Goal: Information Seeking & Learning: Learn about a topic

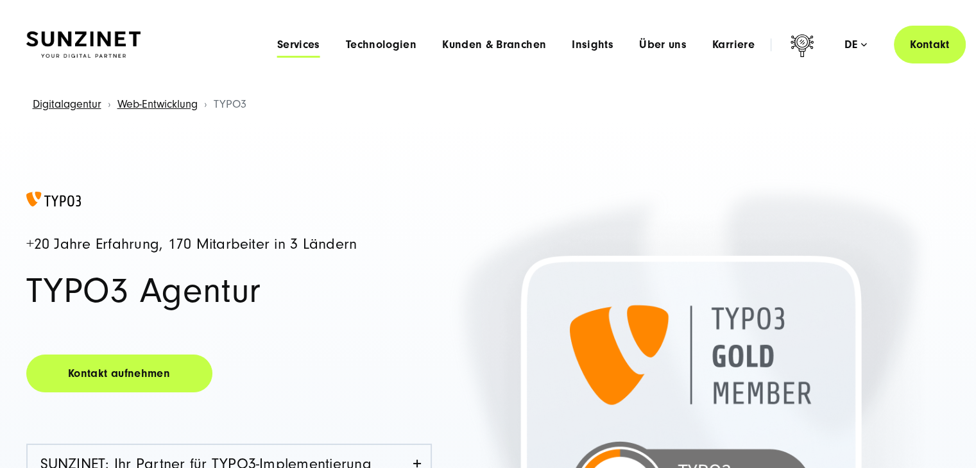
click at [296, 42] on span "Services" at bounding box center [298, 44] width 43 height 13
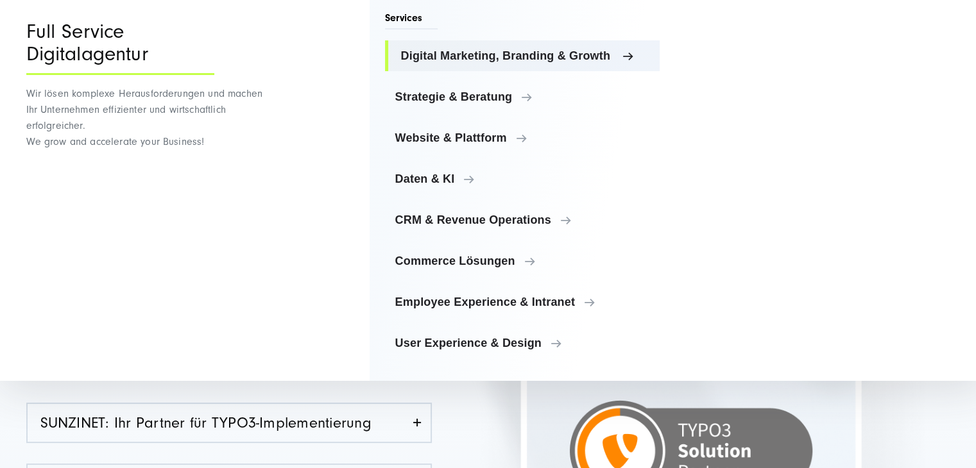
scroll to position [64, 0]
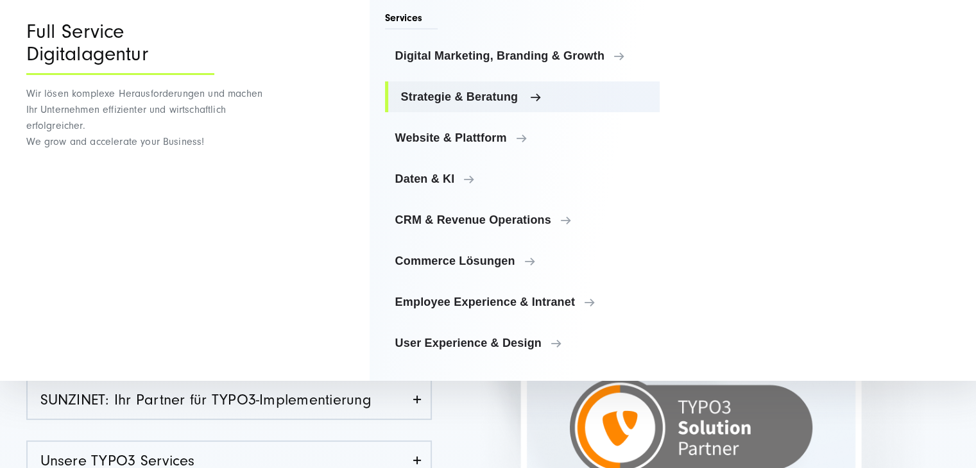
click at [489, 103] on link "Strategie & Beratung" at bounding box center [522, 96] width 275 height 31
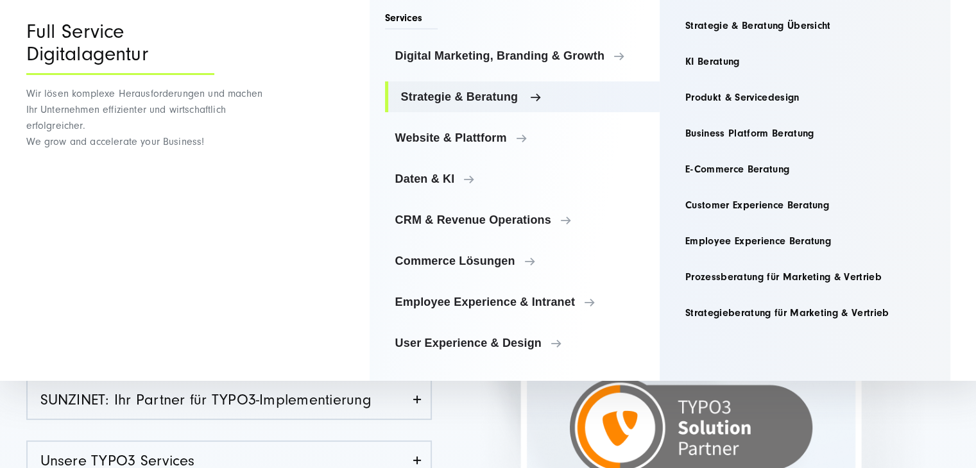
click at [550, 102] on span "Strategie & Beratung" at bounding box center [525, 96] width 249 height 13
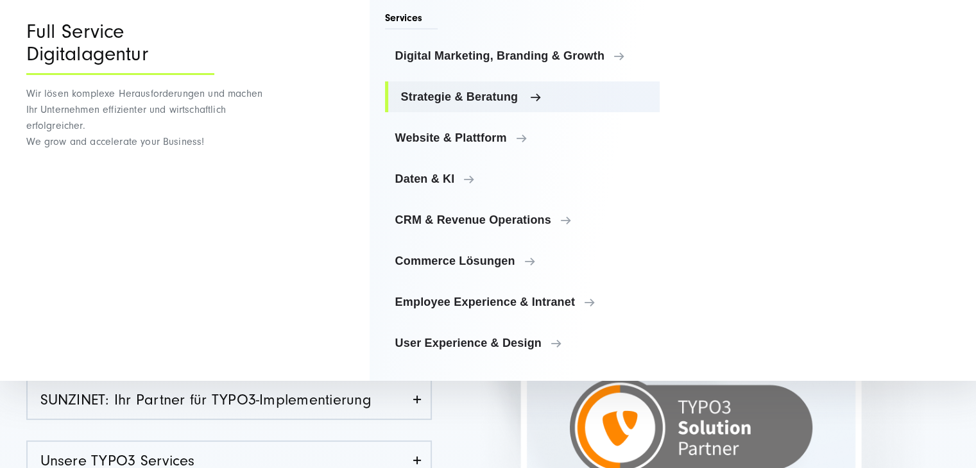
click at [497, 99] on span "Strategie & Beratung" at bounding box center [525, 96] width 249 height 13
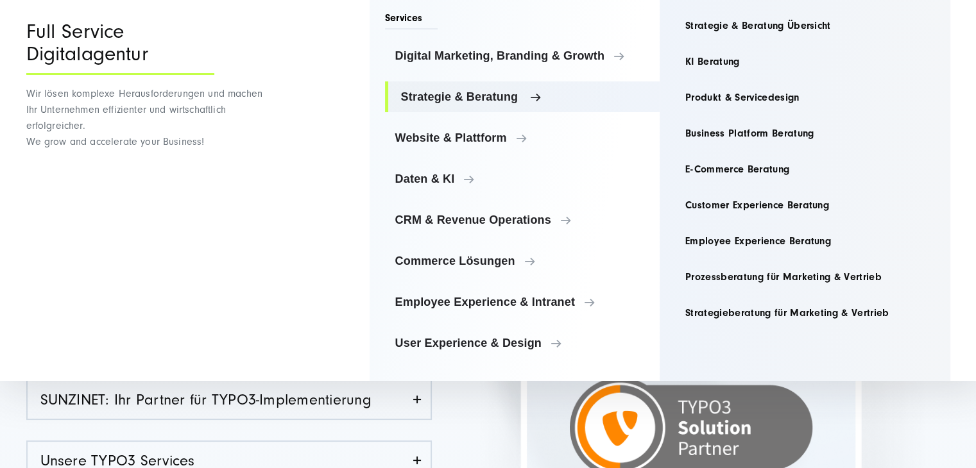
click at [495, 99] on span "Strategie & Beratung" at bounding box center [525, 96] width 249 height 13
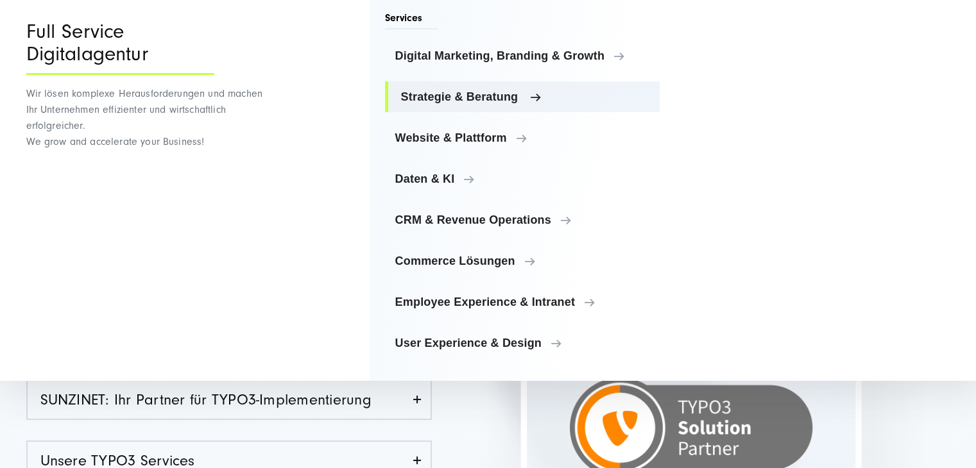
click at [569, 100] on span "Strategie & Beratung" at bounding box center [525, 96] width 249 height 13
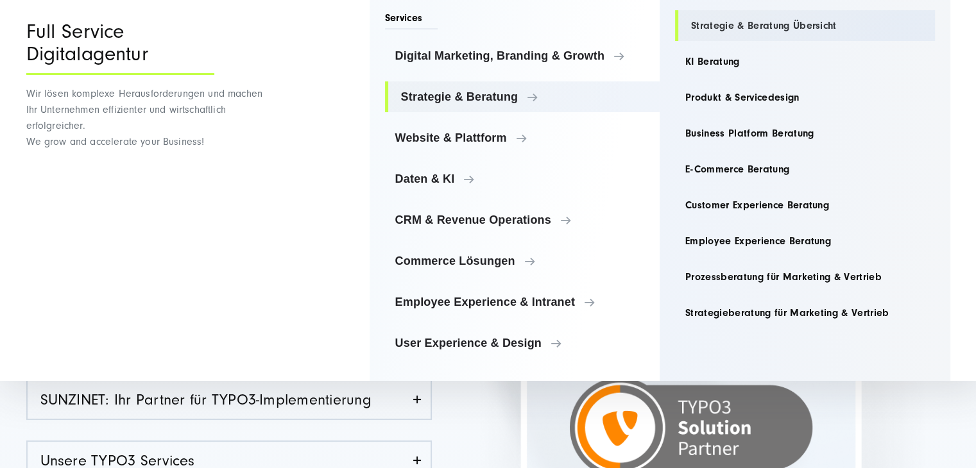
click at [728, 27] on link "Strategie & Beratung Übersicht" at bounding box center [805, 25] width 260 height 31
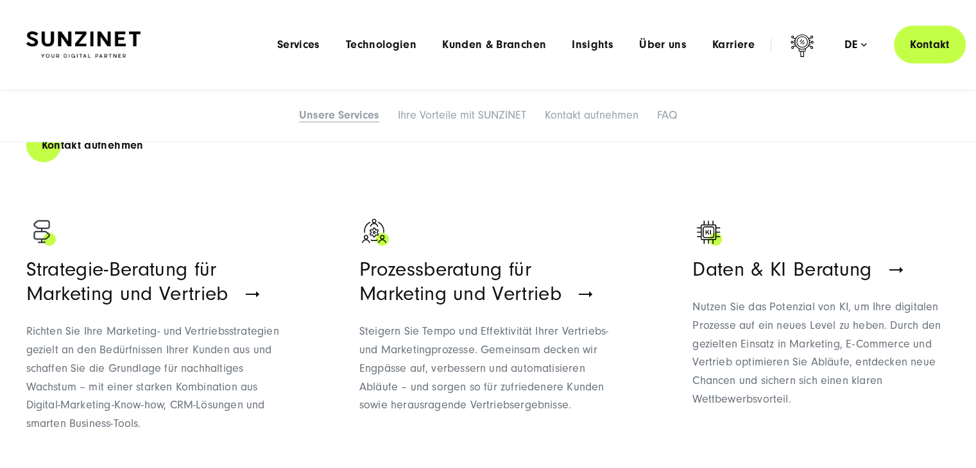
scroll to position [682, 0]
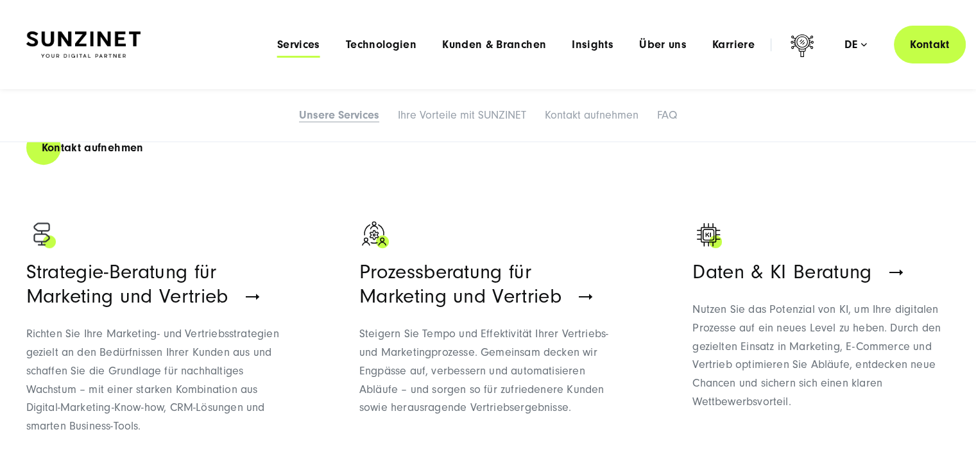
click at [294, 51] on link "Services" at bounding box center [298, 44] width 43 height 13
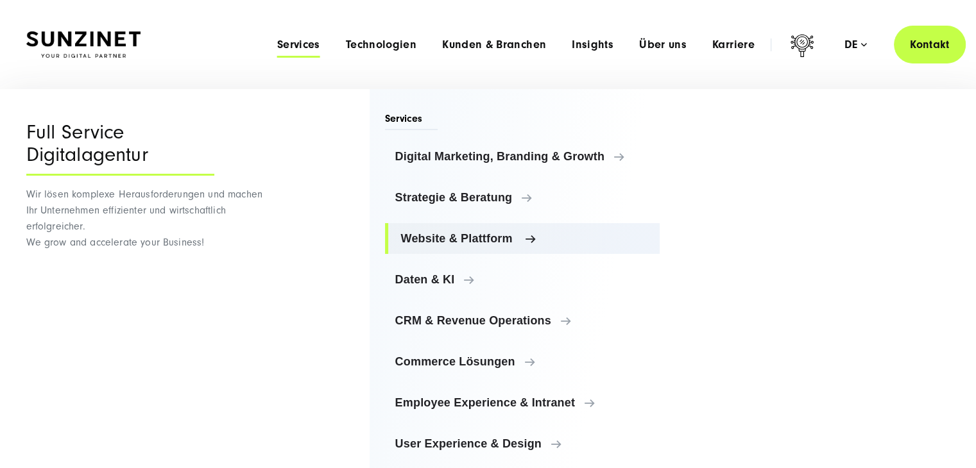
scroll to position [12, 0]
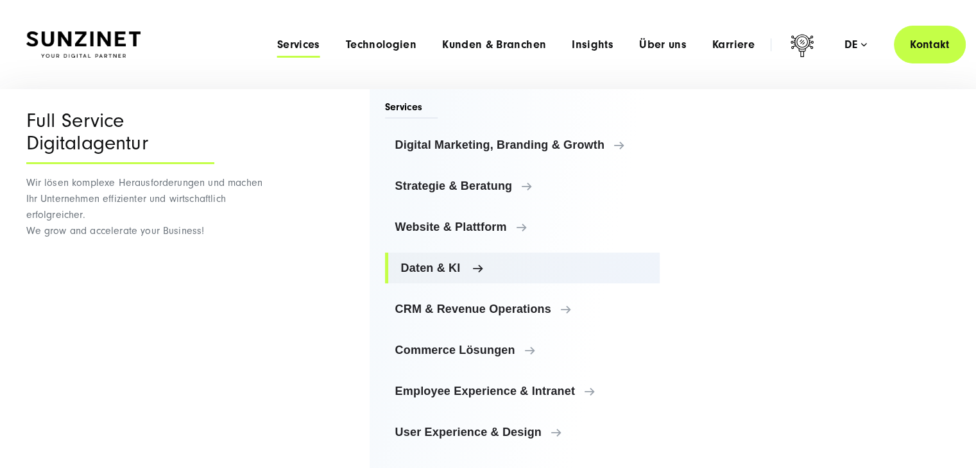
click at [411, 269] on span "Daten & KI" at bounding box center [525, 268] width 249 height 13
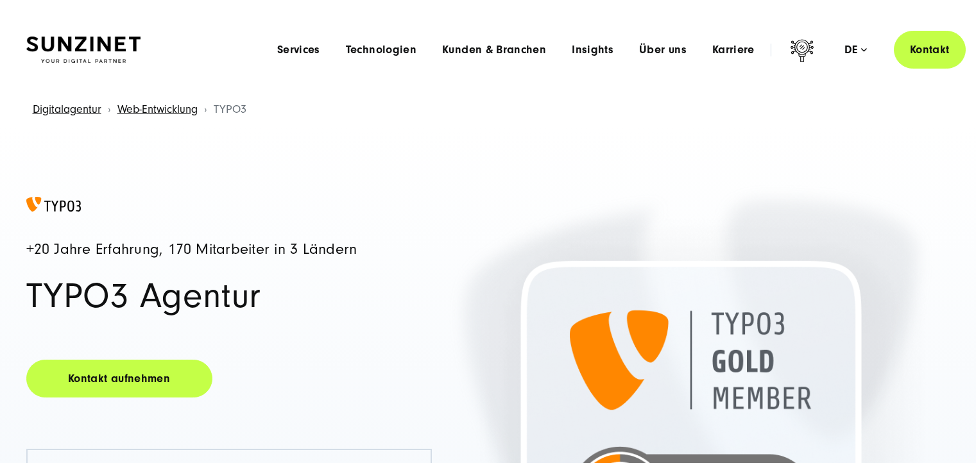
scroll to position [64, 0]
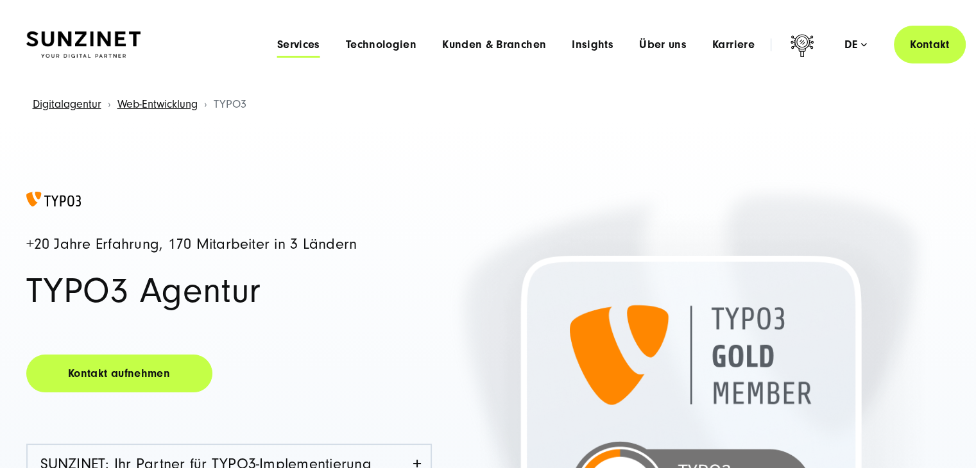
click at [302, 42] on span "Services" at bounding box center [298, 44] width 43 height 13
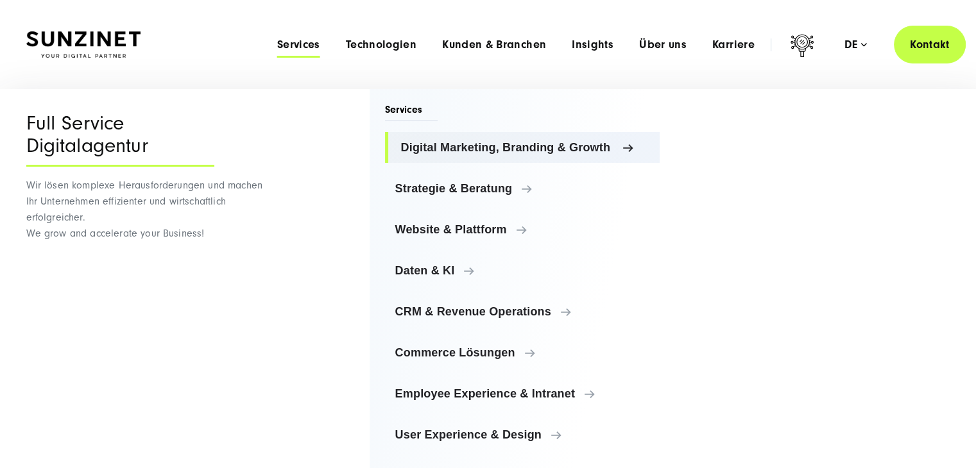
scroll to position [12, 0]
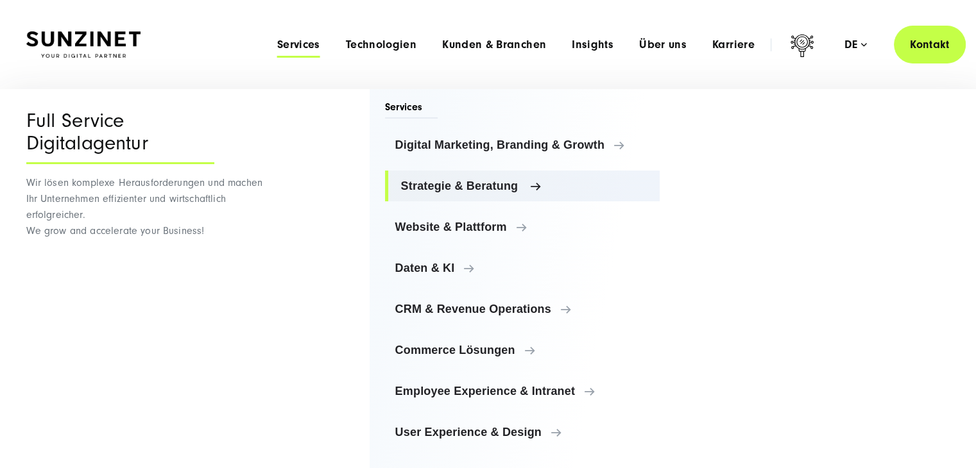
click at [444, 188] on span "Strategie & Beratung" at bounding box center [525, 186] width 249 height 13
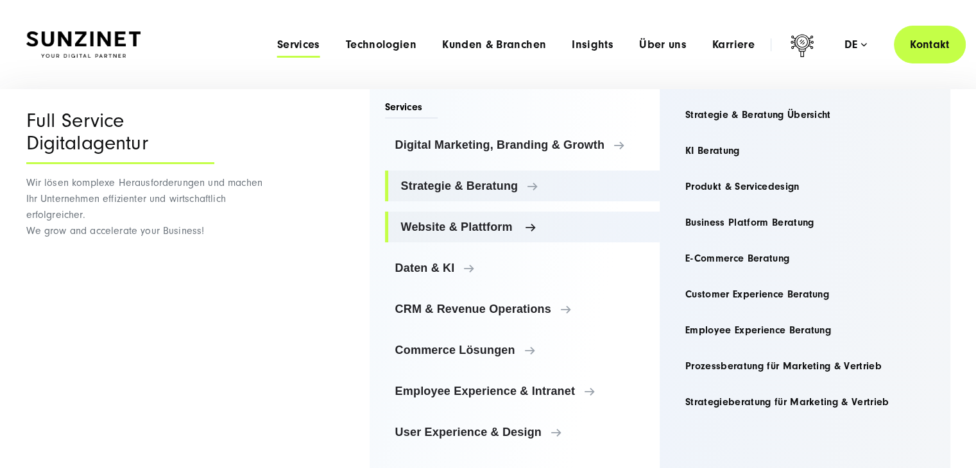
click at [479, 228] on span "Website & Plattform" at bounding box center [525, 227] width 249 height 13
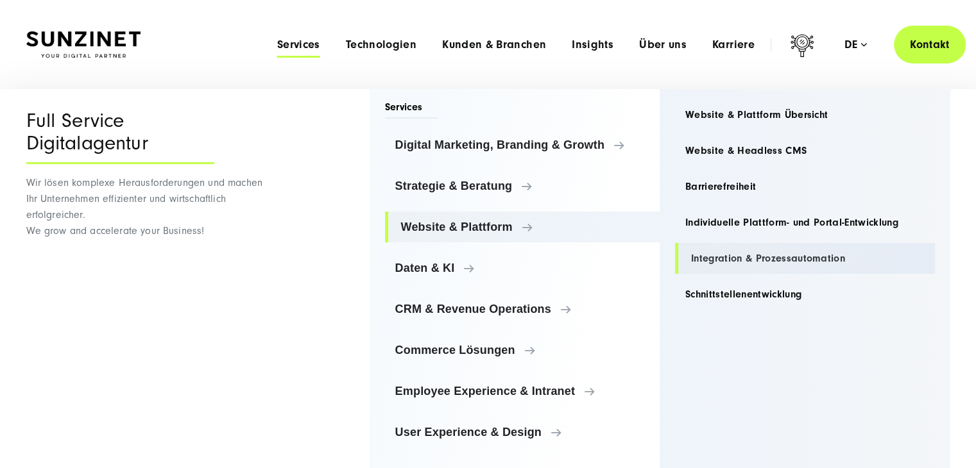
click at [706, 255] on link "Integration & Prozessautomation" at bounding box center [805, 258] width 260 height 31
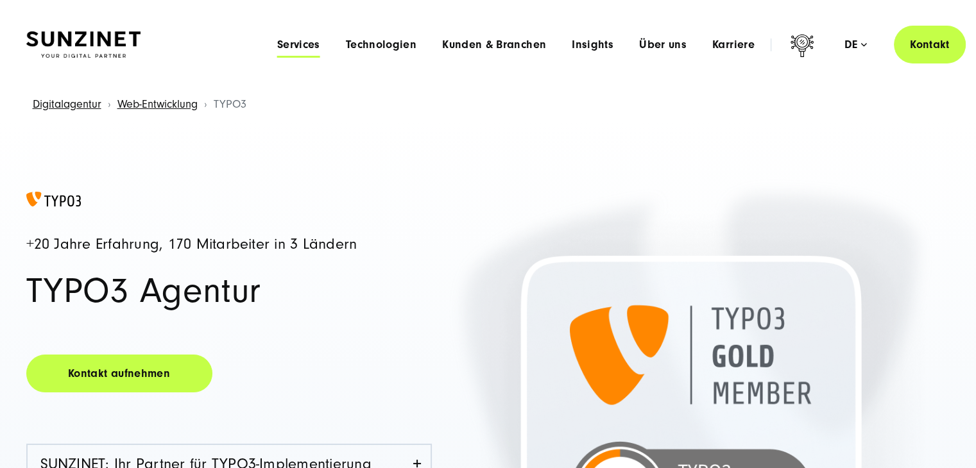
click at [303, 43] on span "Services" at bounding box center [298, 44] width 43 height 13
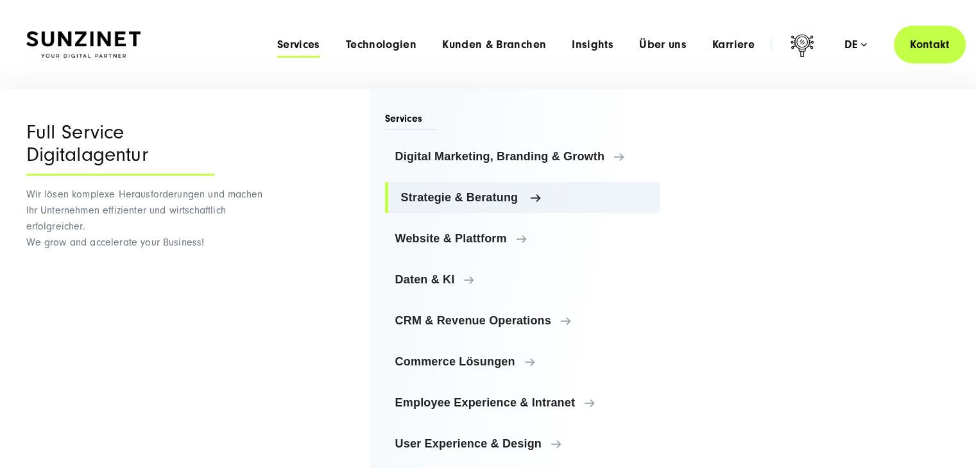
click at [456, 203] on span "Strategie & Beratung" at bounding box center [525, 197] width 249 height 13
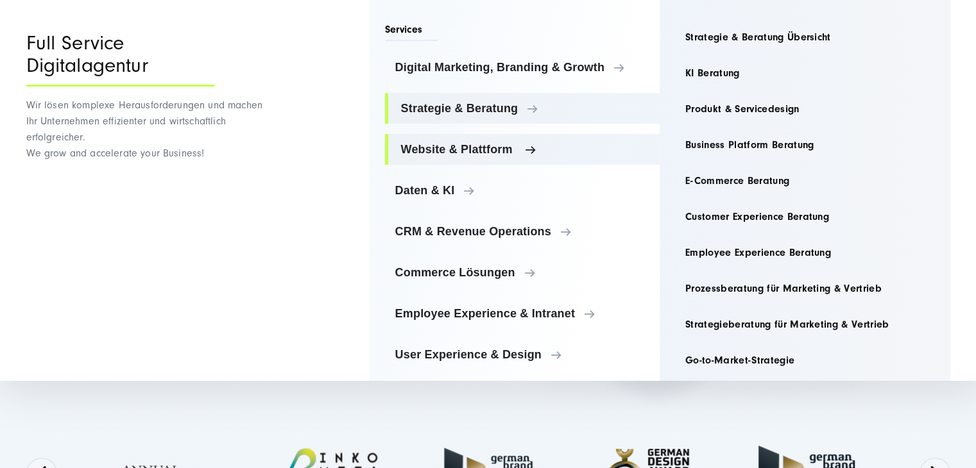
click at [461, 151] on span "Website & Plattform" at bounding box center [525, 149] width 249 height 13
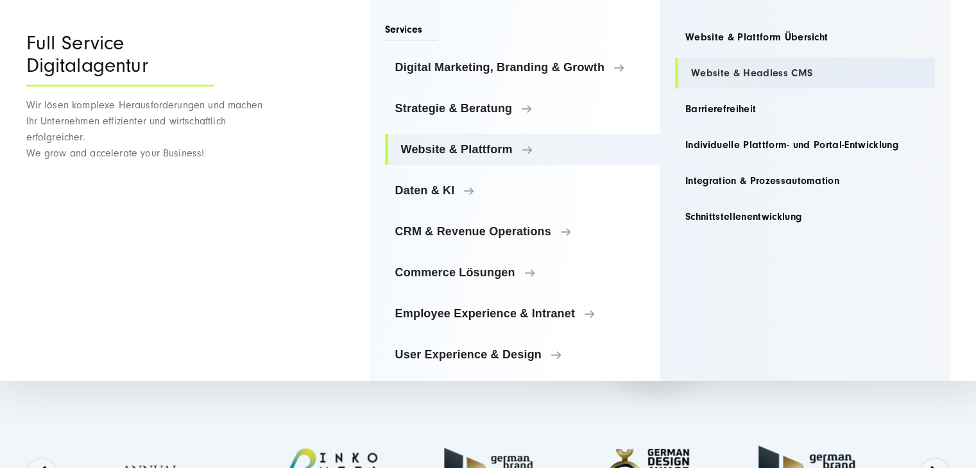
click at [759, 76] on link "Website & Headless CMS" at bounding box center [805, 73] width 260 height 31
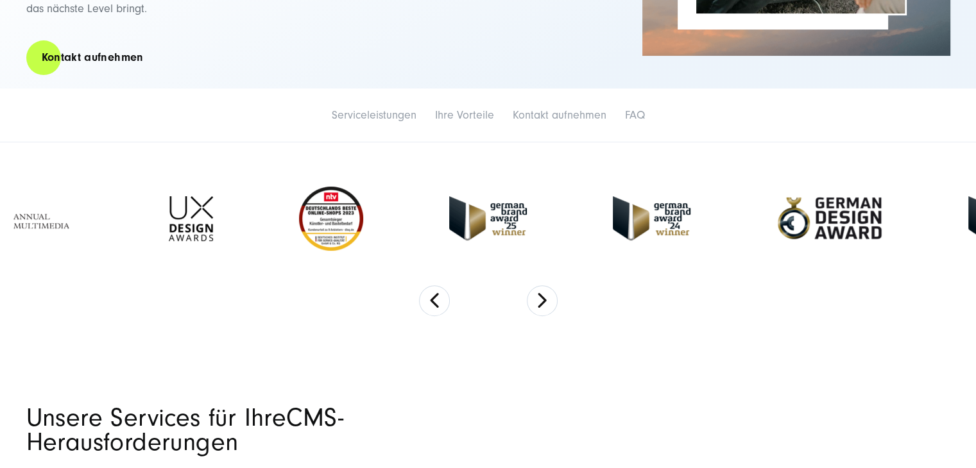
scroll to position [385, 0]
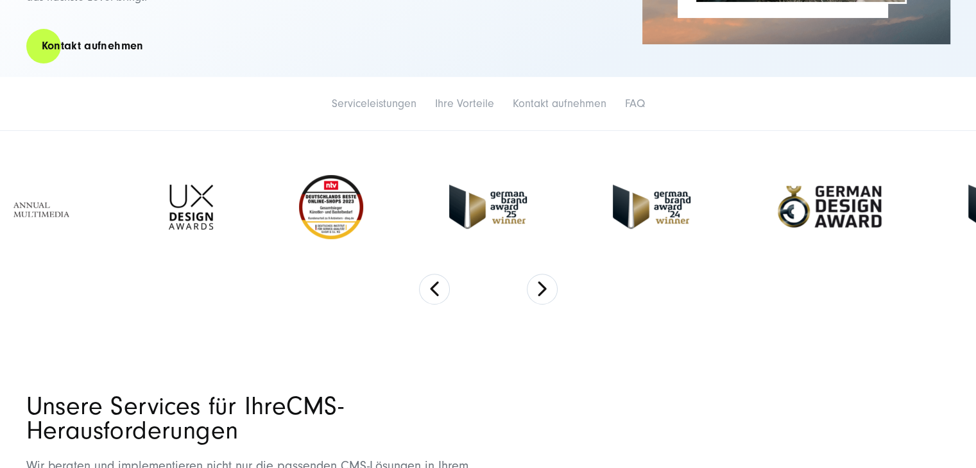
click at [557, 283] on section at bounding box center [488, 231] width 976 height 200
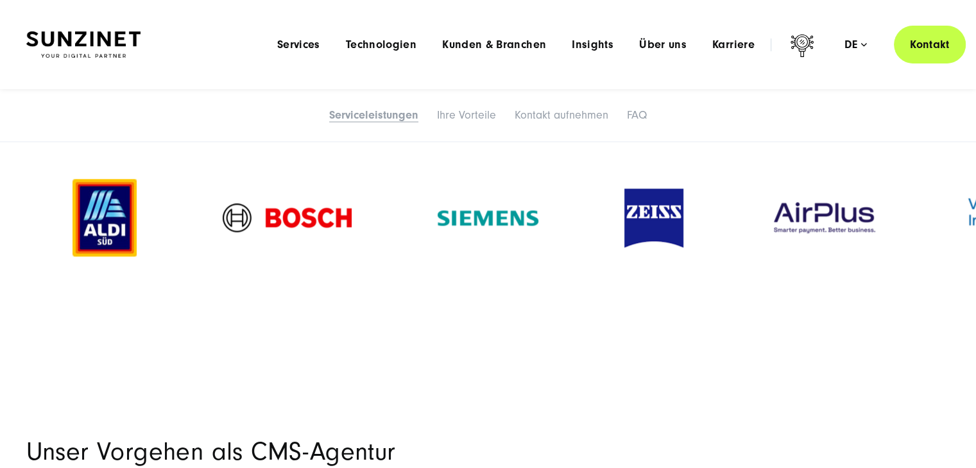
scroll to position [1540, 0]
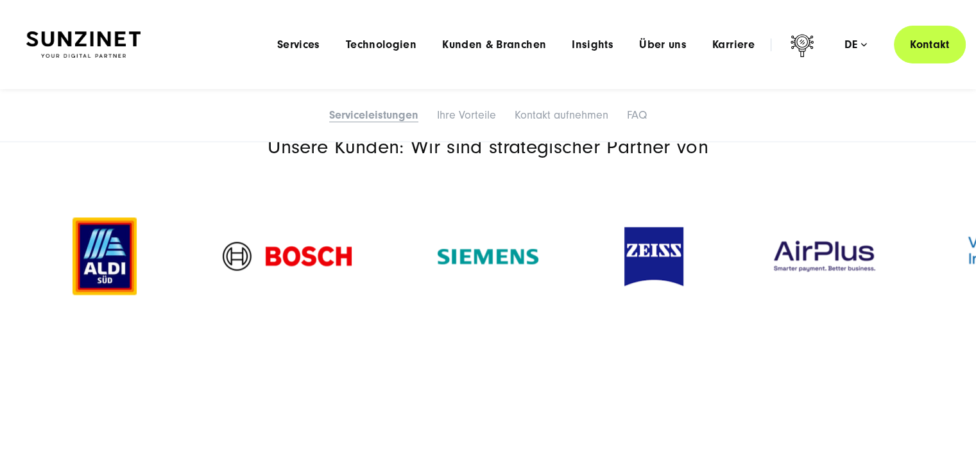
click at [106, 274] on img at bounding box center [105, 257] width 64 height 78
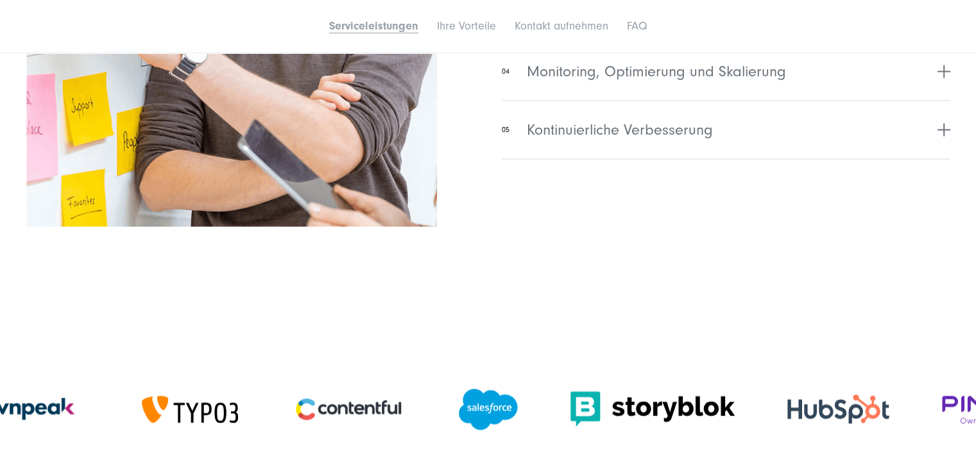
scroll to position [2438, 0]
